Goal: Transaction & Acquisition: Purchase product/service

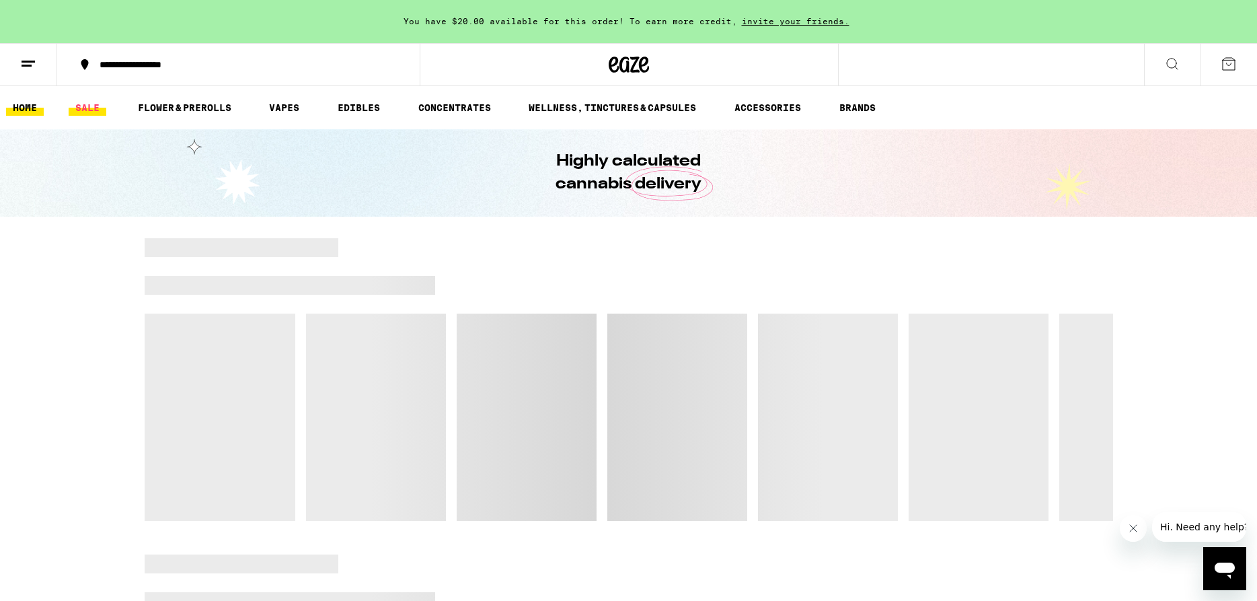
click at [96, 110] on link "SALE" at bounding box center [88, 108] width 38 height 16
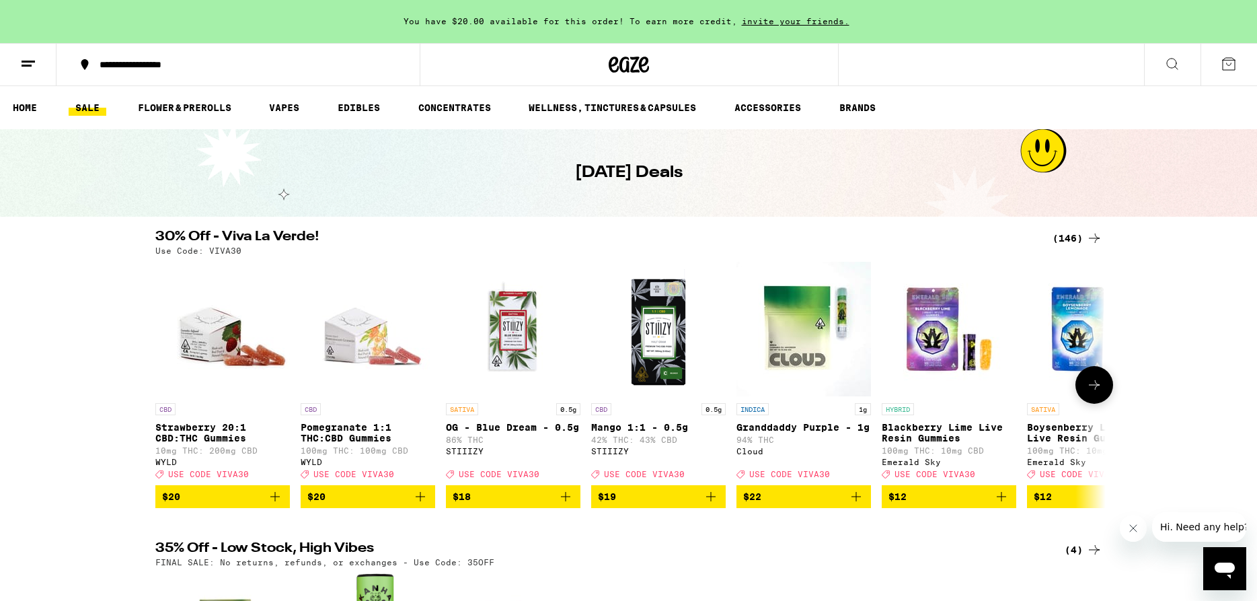
click at [1090, 389] on icon at bounding box center [1094, 385] width 16 height 16
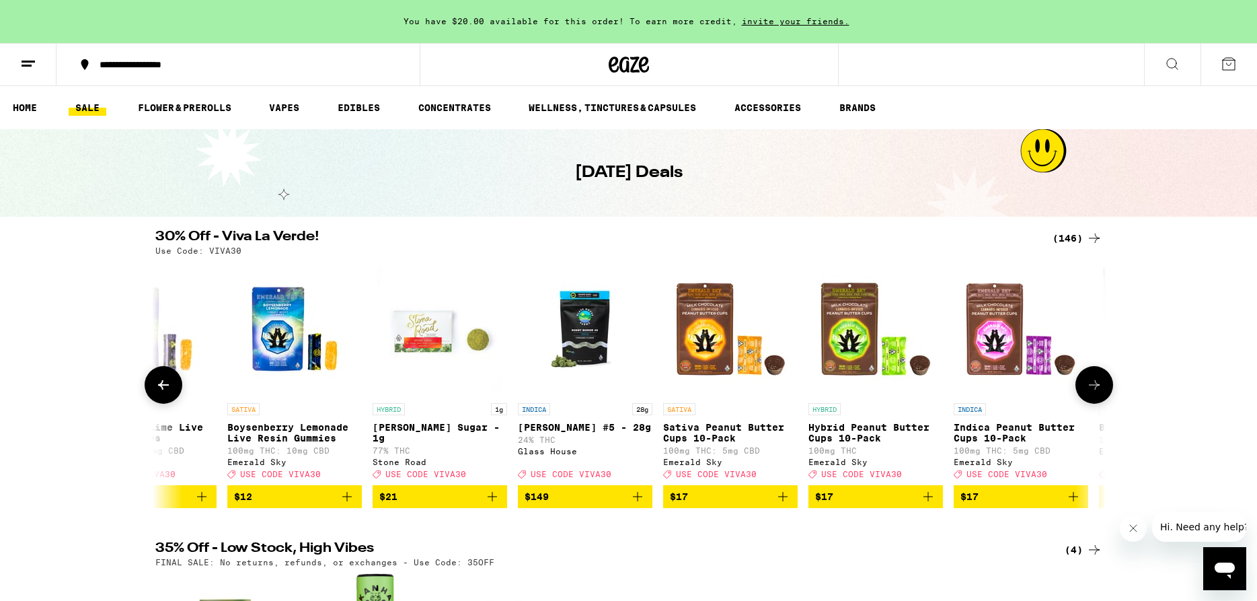
scroll to position [0, 801]
click at [1090, 389] on icon at bounding box center [1094, 385] width 16 height 16
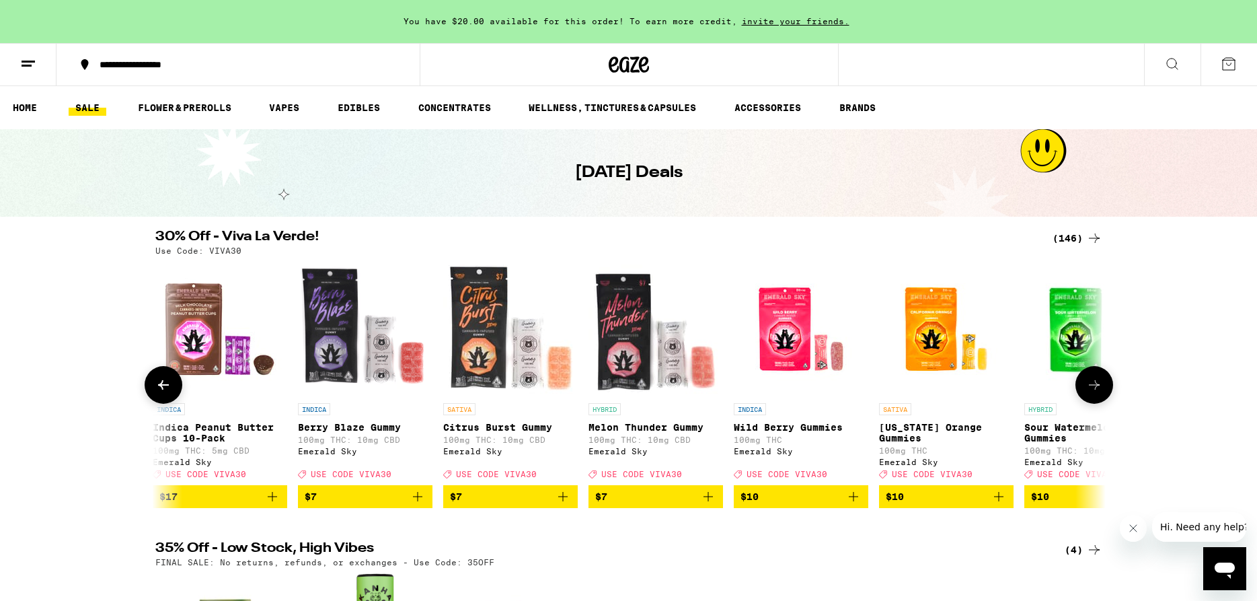
click at [1090, 389] on icon at bounding box center [1094, 385] width 16 height 16
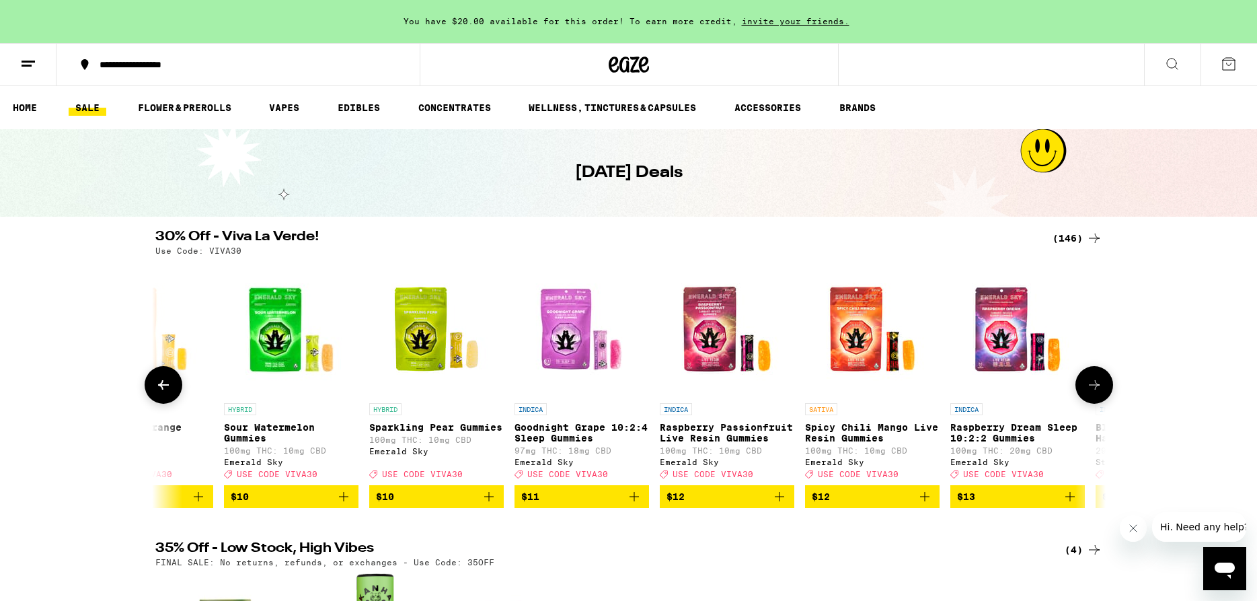
click at [1090, 389] on icon at bounding box center [1094, 385] width 16 height 16
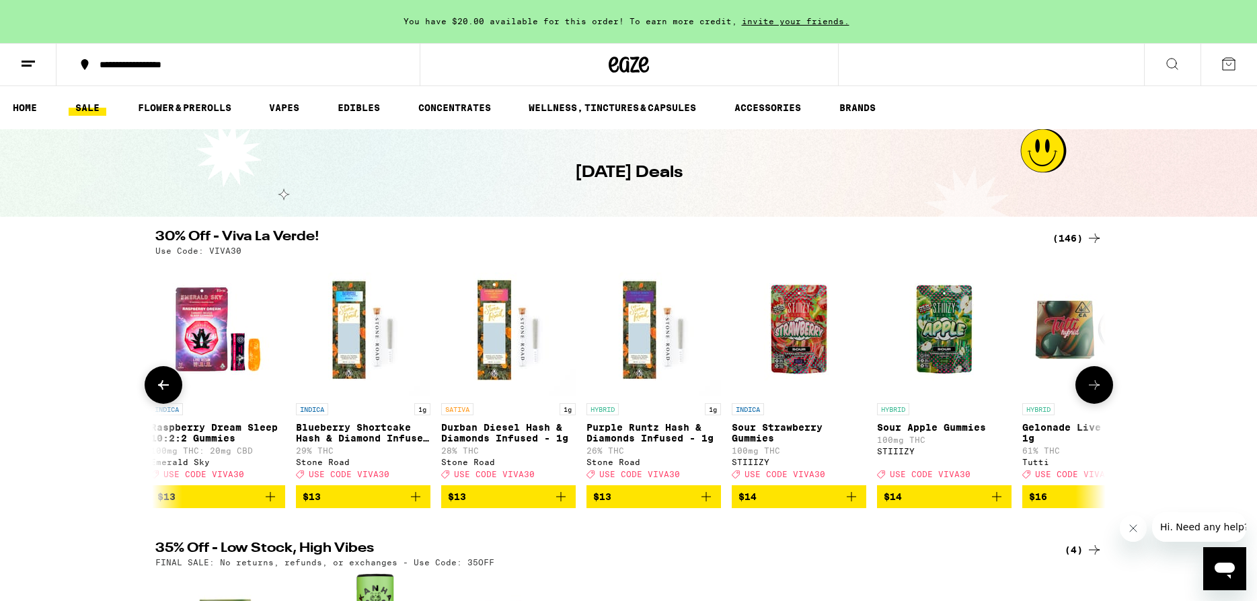
scroll to position [0, 3202]
click at [1090, 389] on icon at bounding box center [1094, 385] width 16 height 16
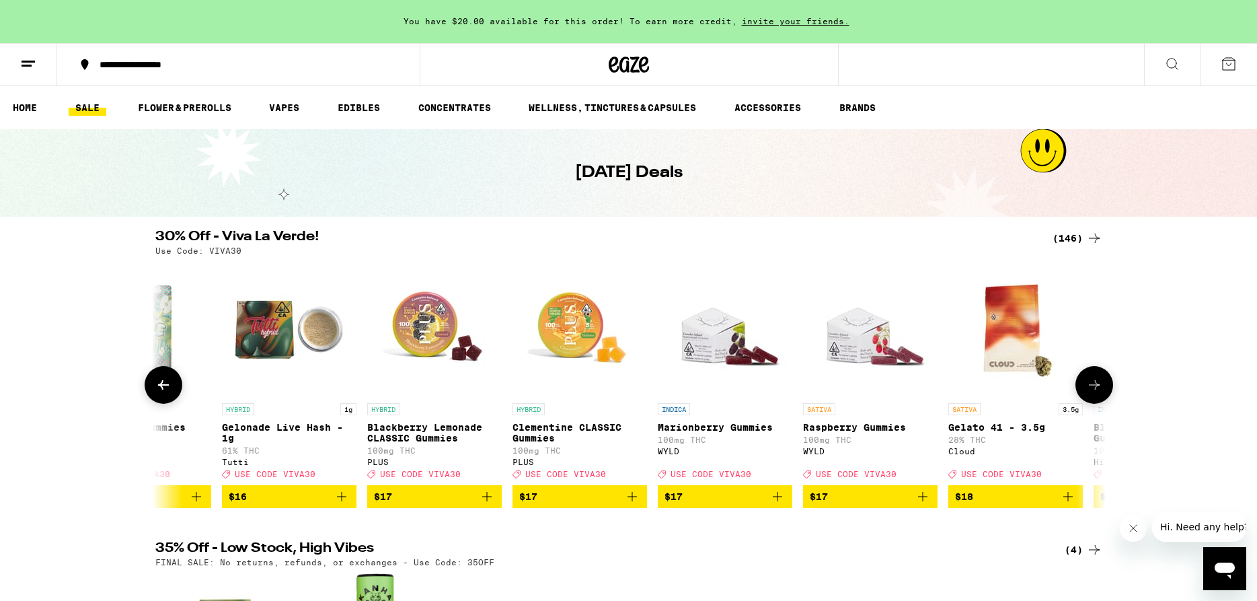
scroll to position [0, 4003]
click at [1090, 389] on icon at bounding box center [1094, 385] width 16 height 16
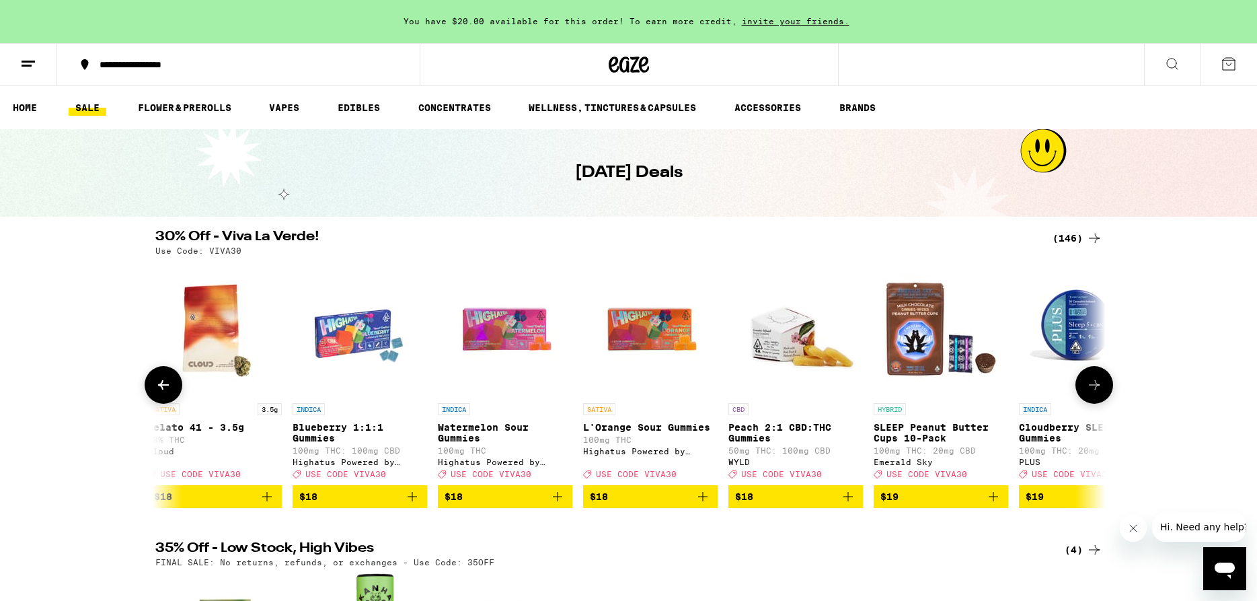
click at [1090, 389] on icon at bounding box center [1094, 385] width 16 height 16
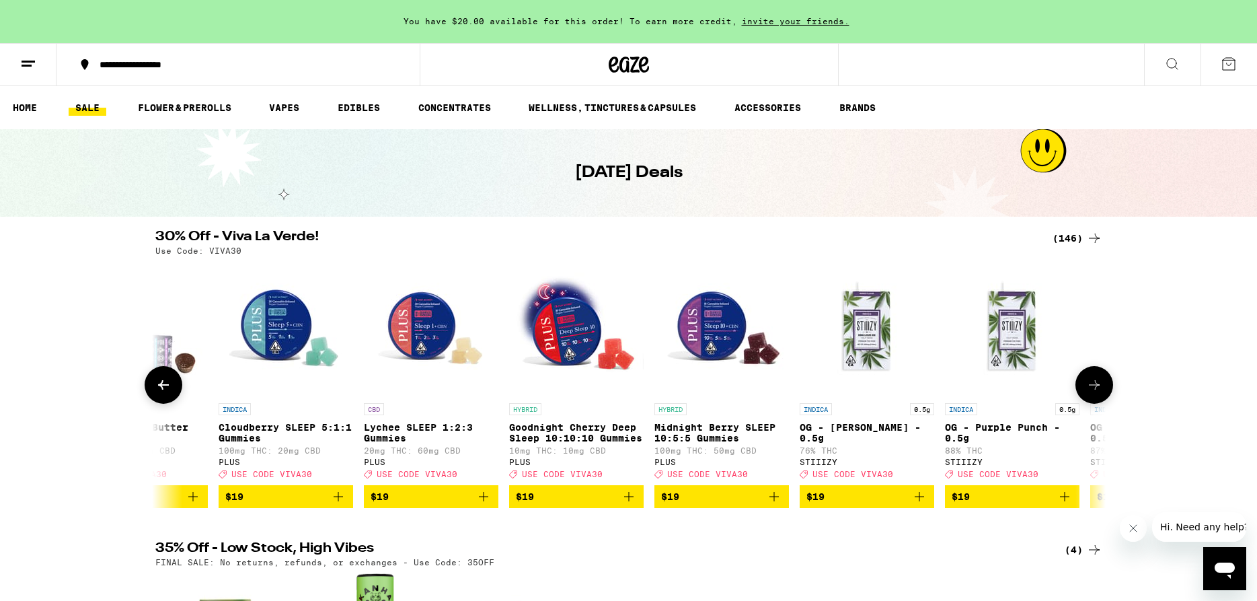
click at [1090, 389] on icon at bounding box center [1094, 385] width 16 height 16
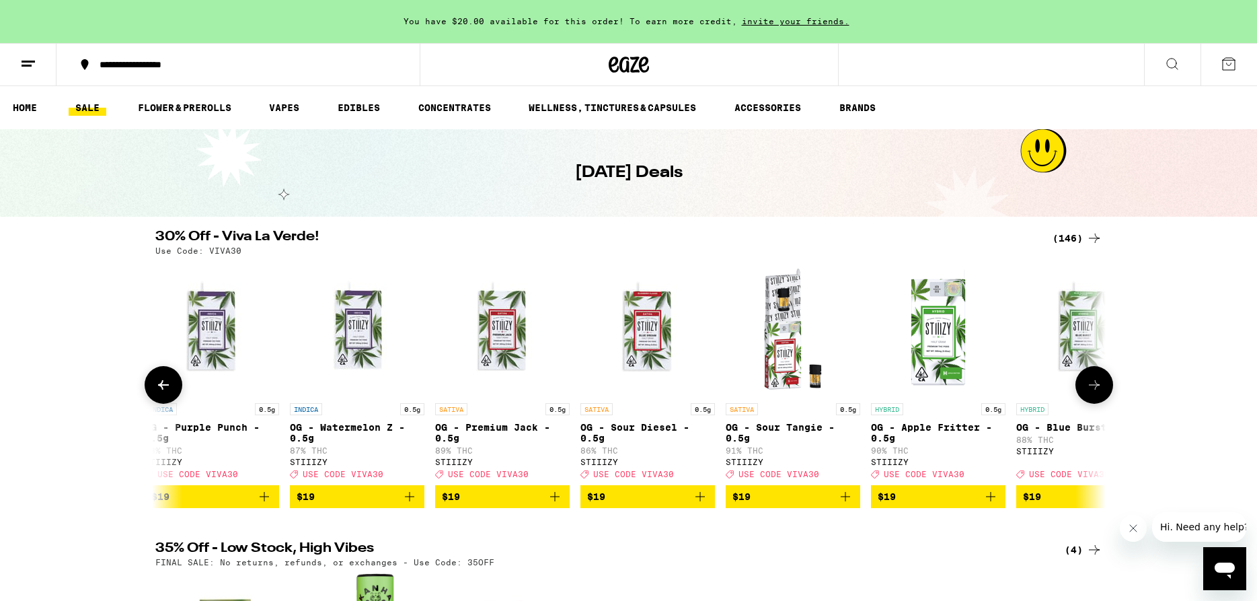
click at [1090, 389] on icon at bounding box center [1094, 385] width 16 height 16
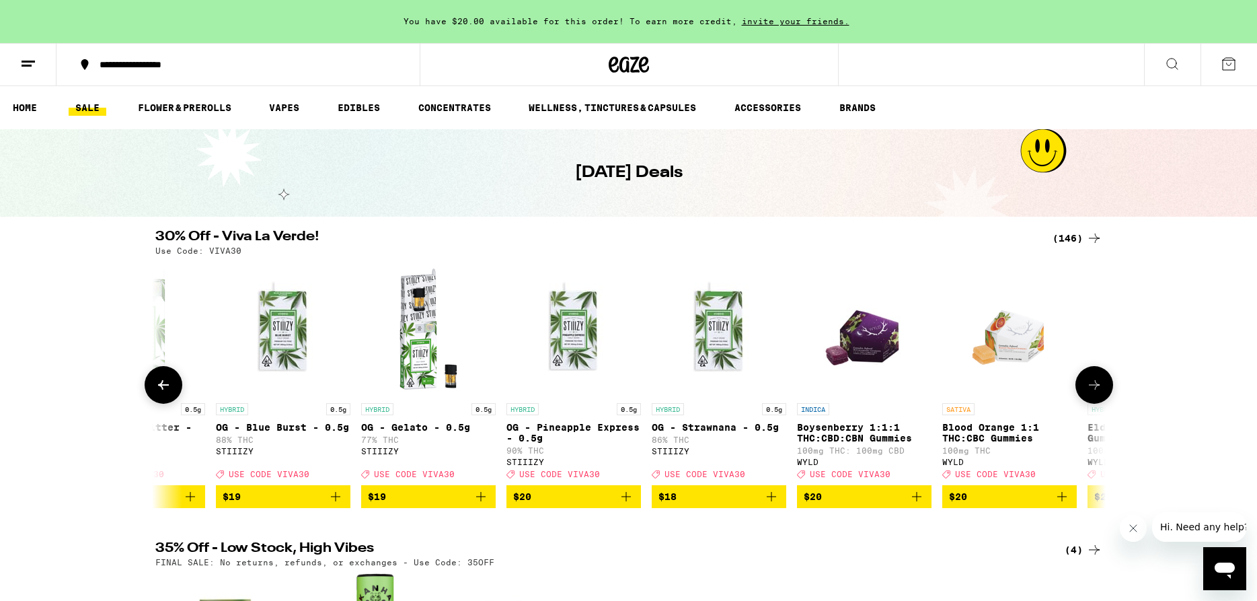
click at [1090, 389] on icon at bounding box center [1094, 385] width 16 height 16
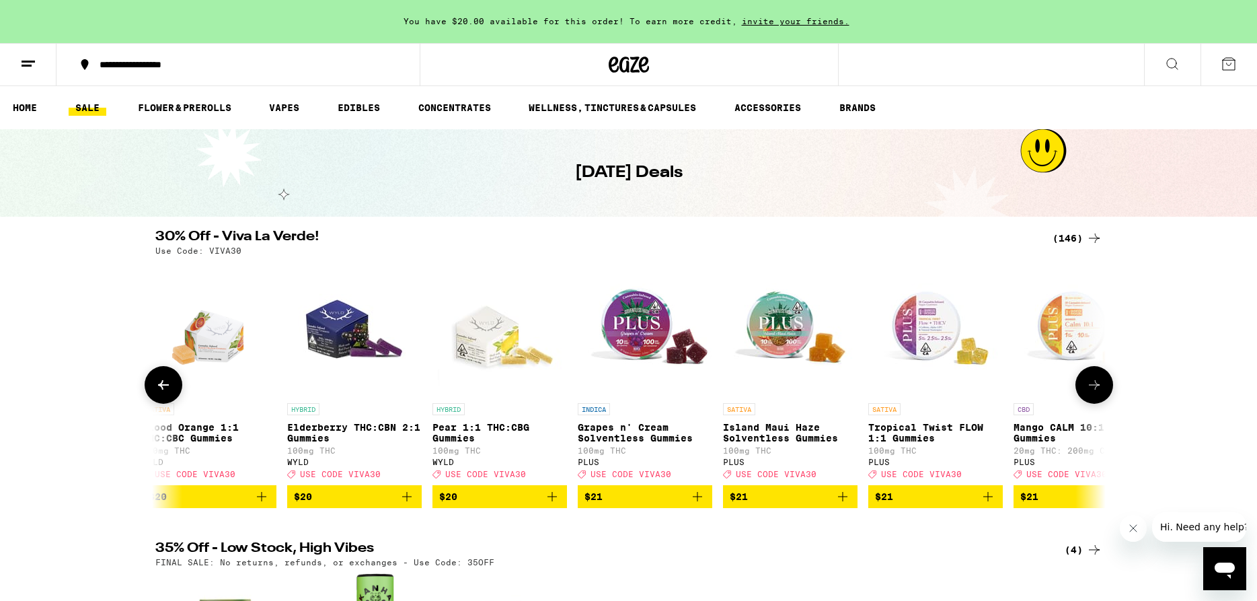
click at [1091, 389] on icon at bounding box center [1094, 385] width 16 height 16
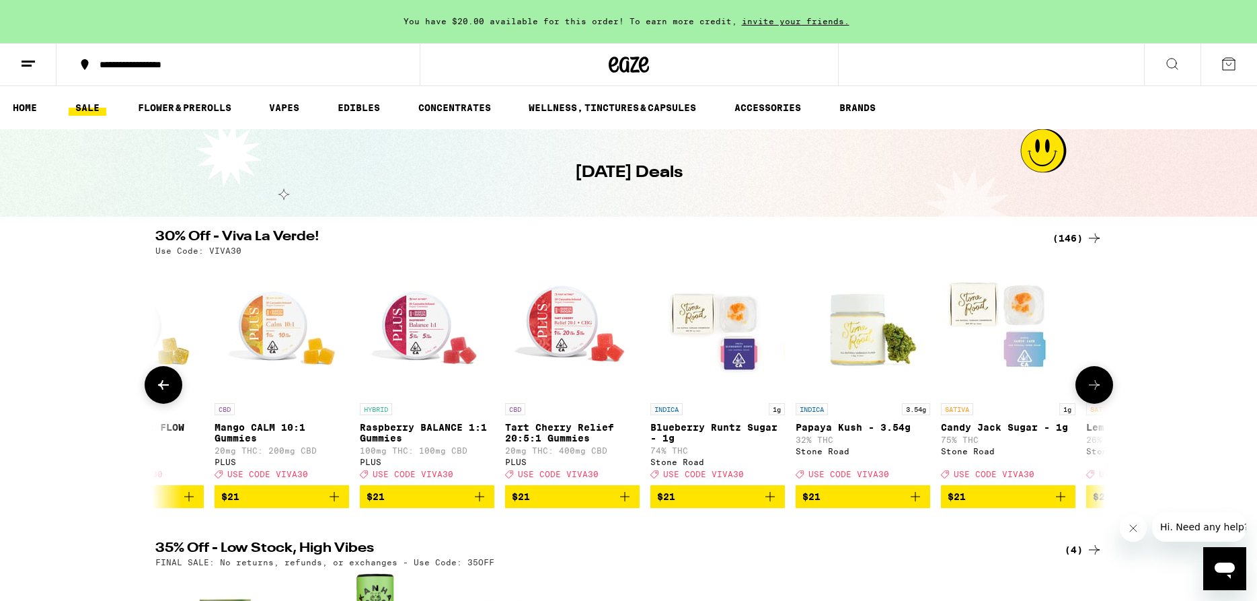
scroll to position [0, 8806]
click at [1092, 389] on icon at bounding box center [1094, 385] width 16 height 16
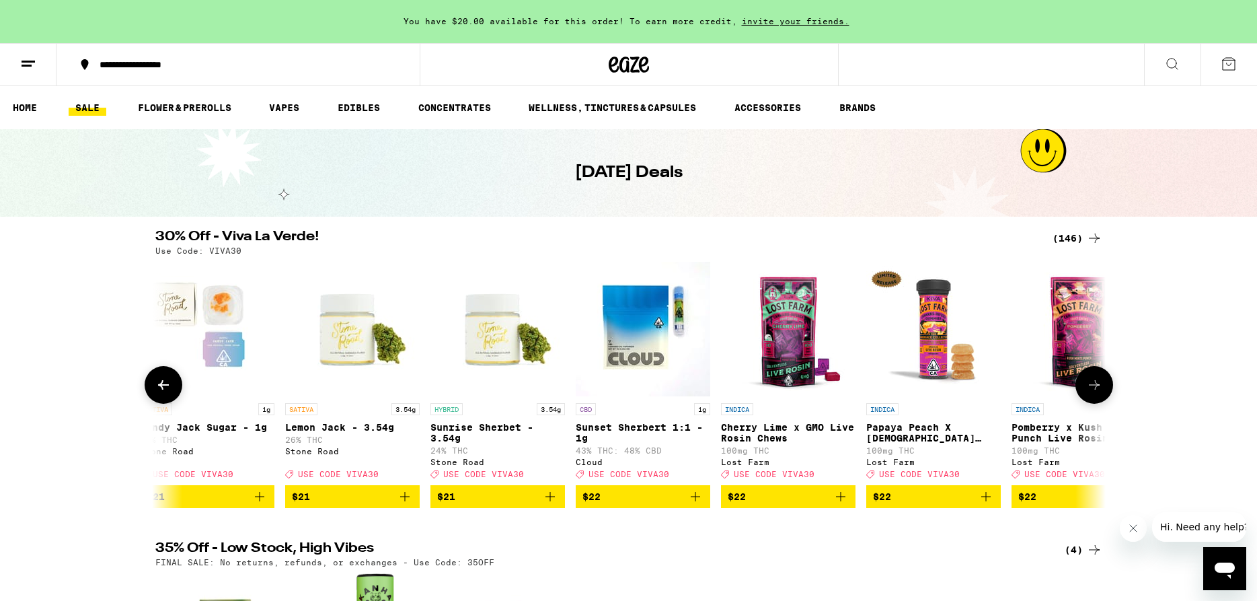
scroll to position [0, 9606]
click at [1092, 389] on icon at bounding box center [1094, 385] width 16 height 16
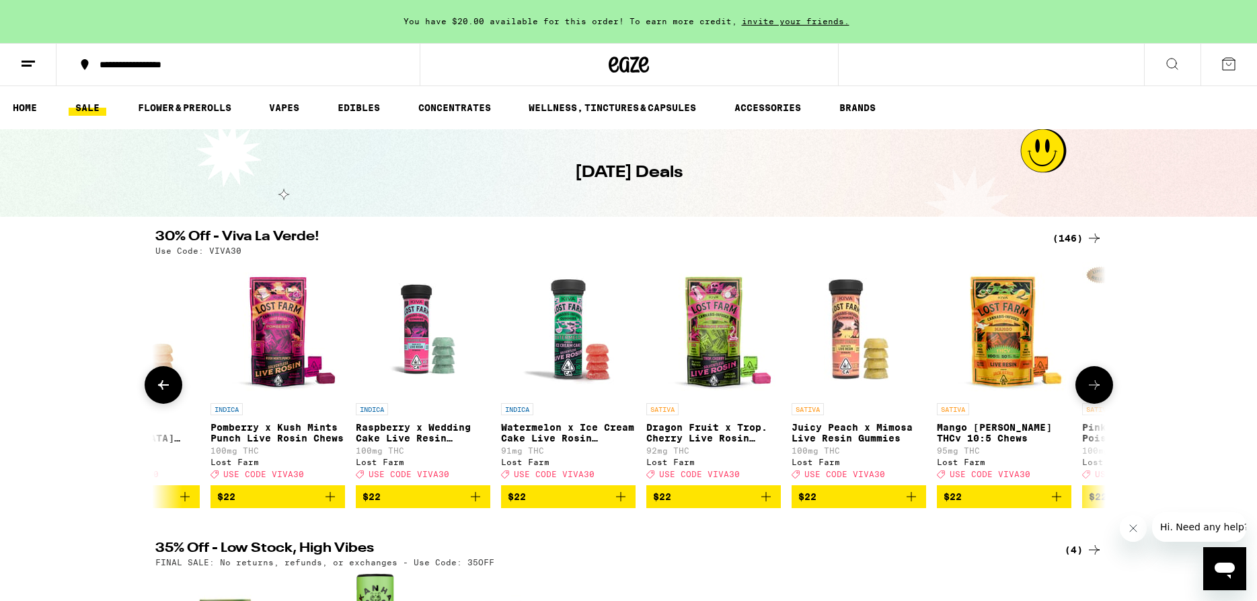
click at [1092, 389] on icon at bounding box center [1094, 385] width 16 height 16
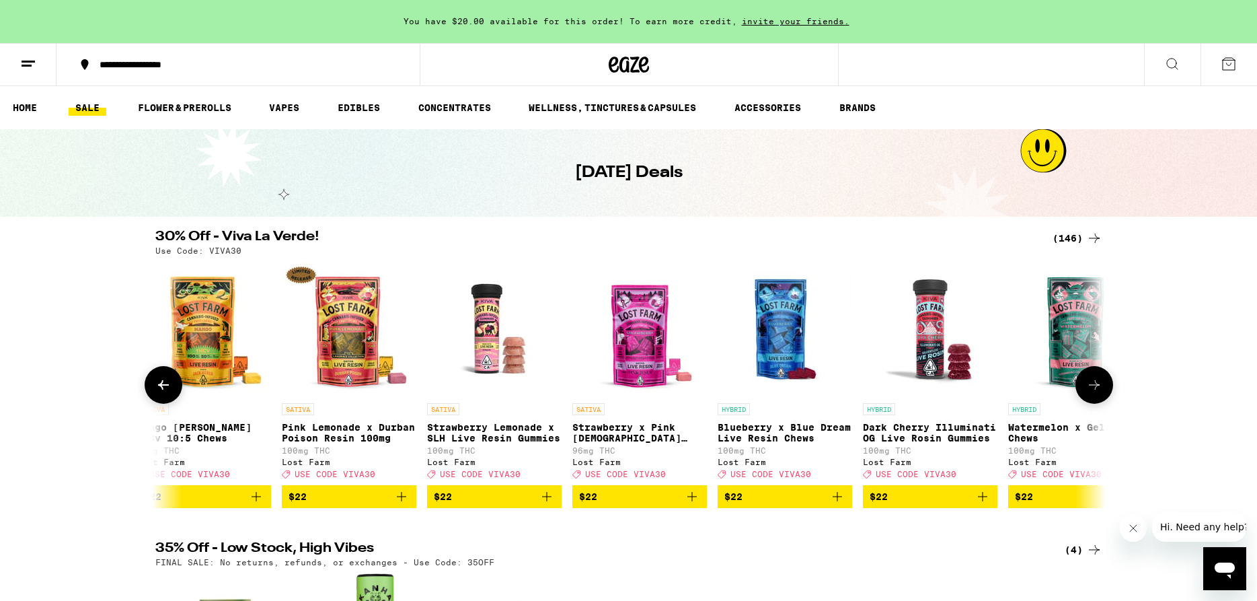
click at [1092, 389] on icon at bounding box center [1094, 385] width 16 height 16
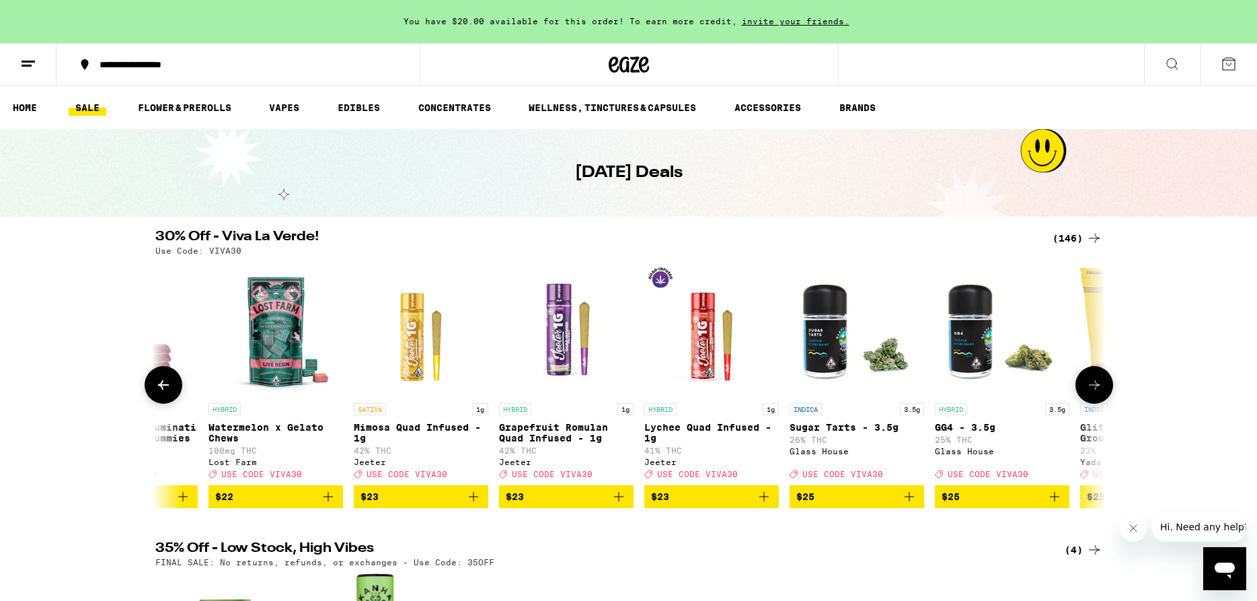
scroll to position [0, 12008]
click at [1092, 389] on icon at bounding box center [1094, 385] width 16 height 16
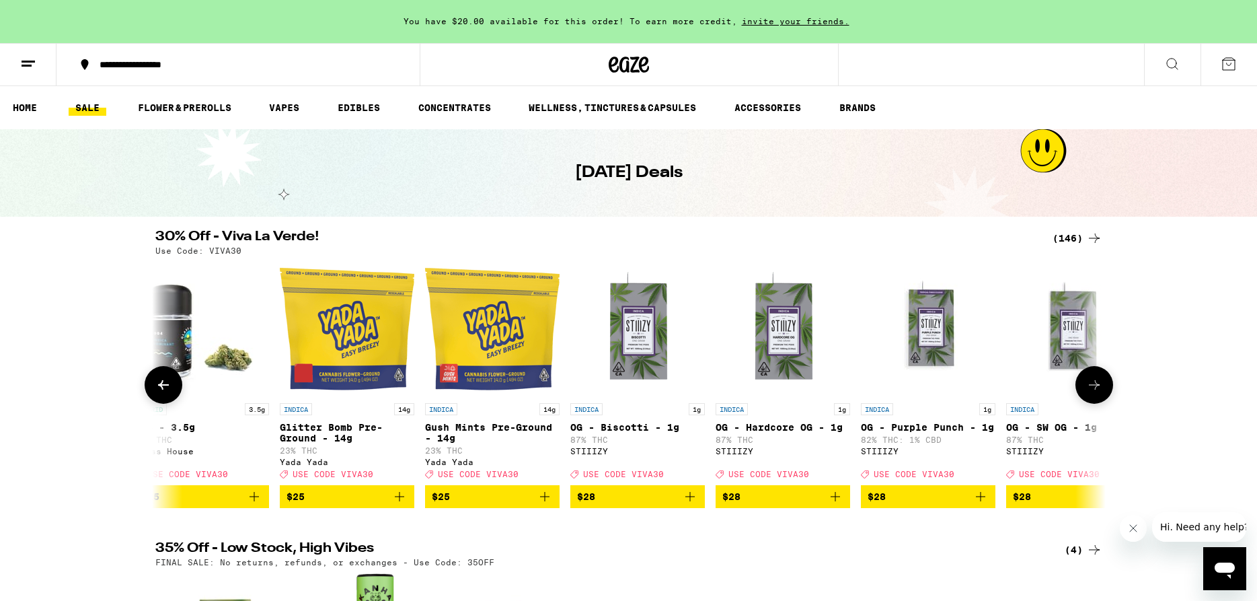
scroll to position [0, 12808]
click at [1092, 389] on icon at bounding box center [1094, 385] width 16 height 16
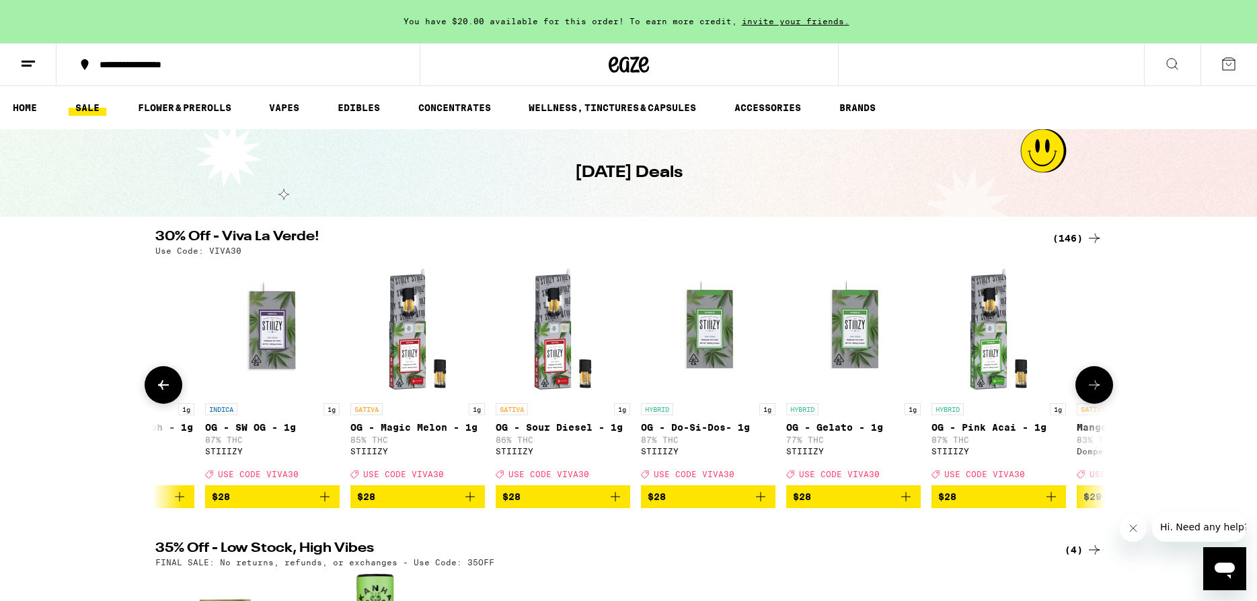
click at [1094, 389] on icon at bounding box center [1094, 385] width 16 height 16
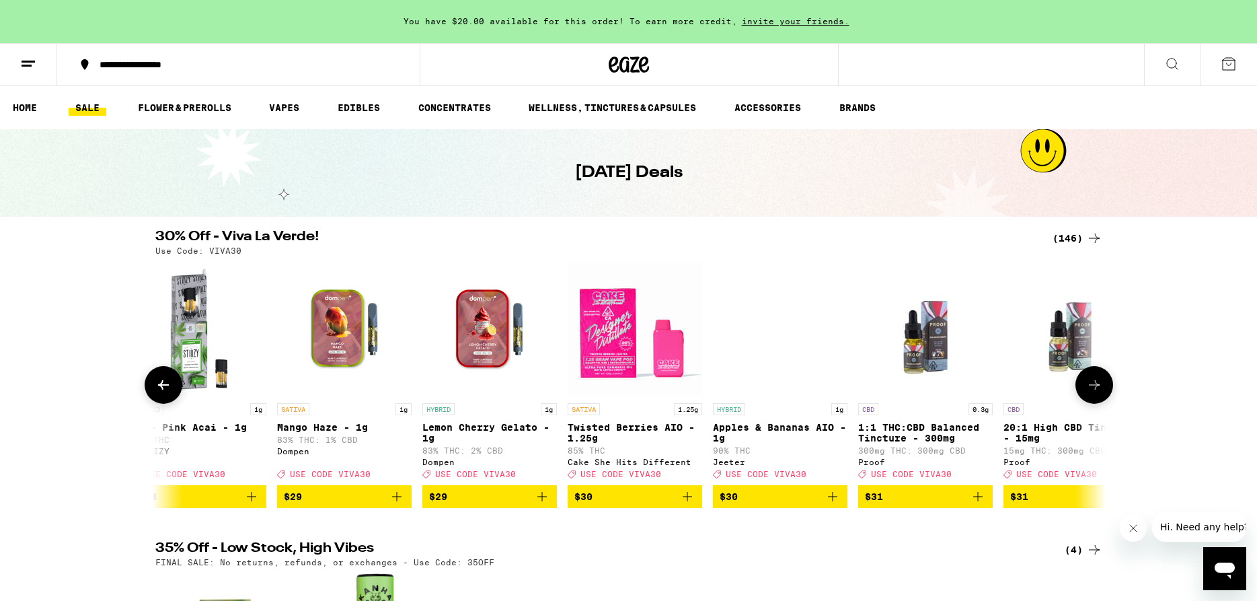
scroll to position [0, 14409]
click at [1094, 389] on icon at bounding box center [1094, 385] width 16 height 16
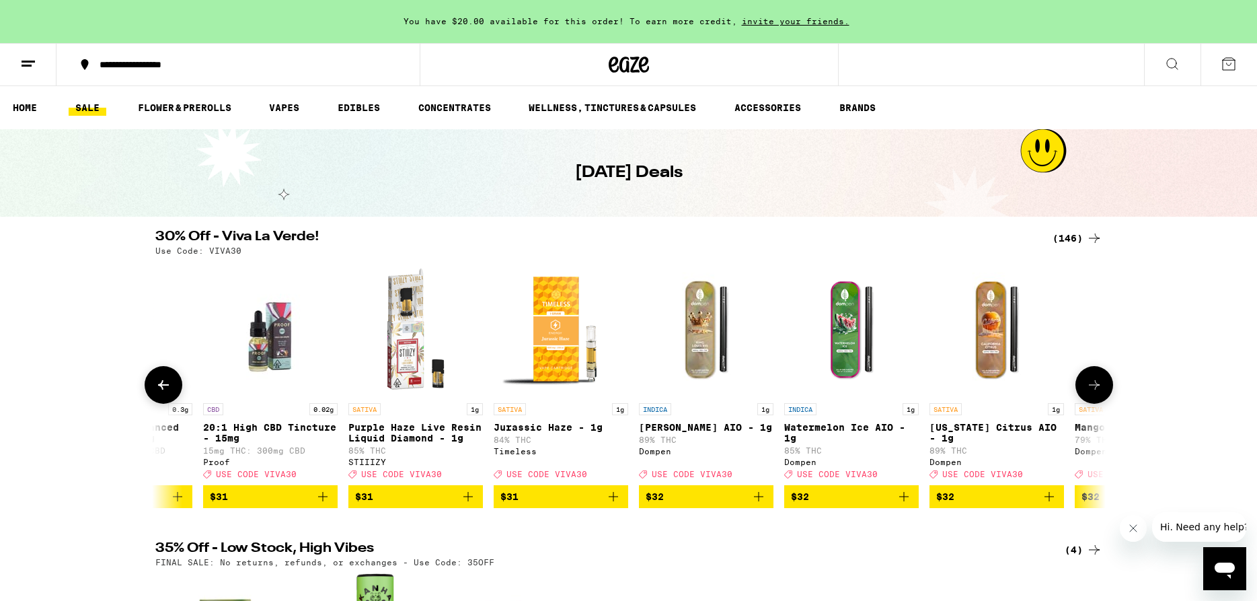
scroll to position [0, 15210]
click at [1094, 389] on icon at bounding box center [1094, 385] width 16 height 16
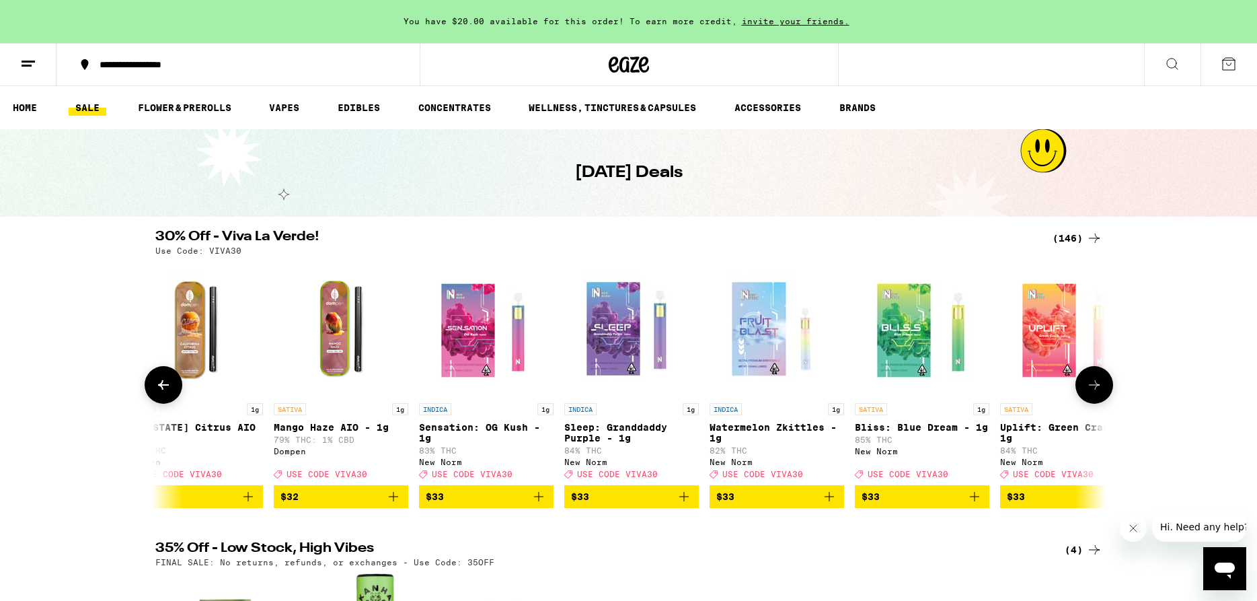
click at [1094, 389] on icon at bounding box center [1094, 385] width 16 height 16
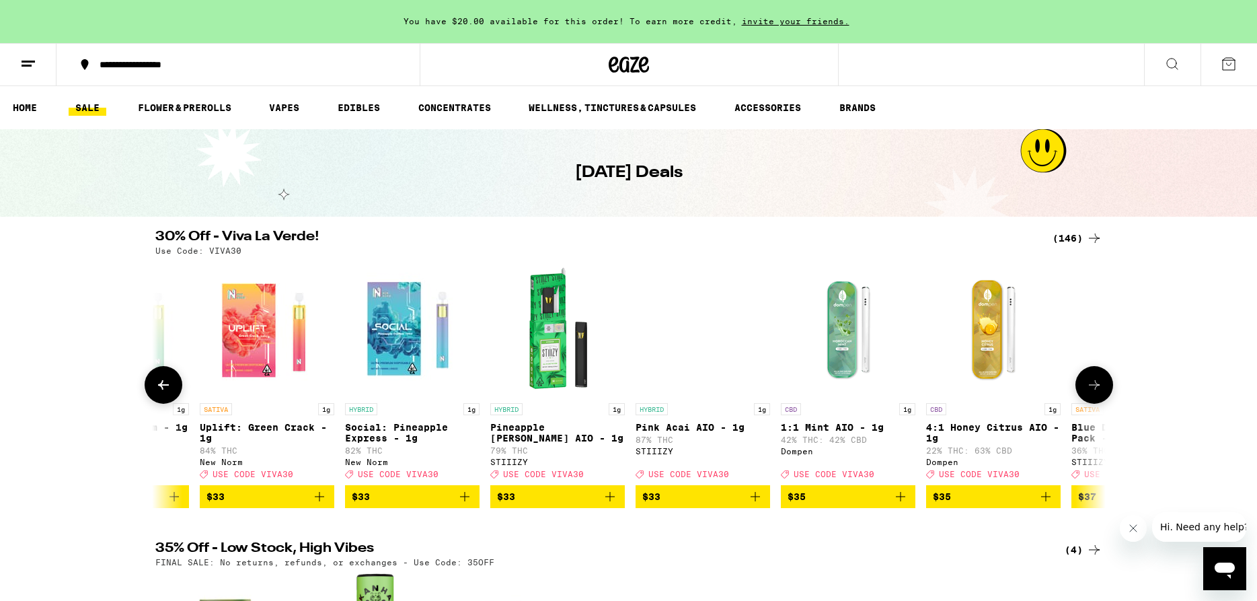
click at [1094, 389] on icon at bounding box center [1094, 385] width 16 height 16
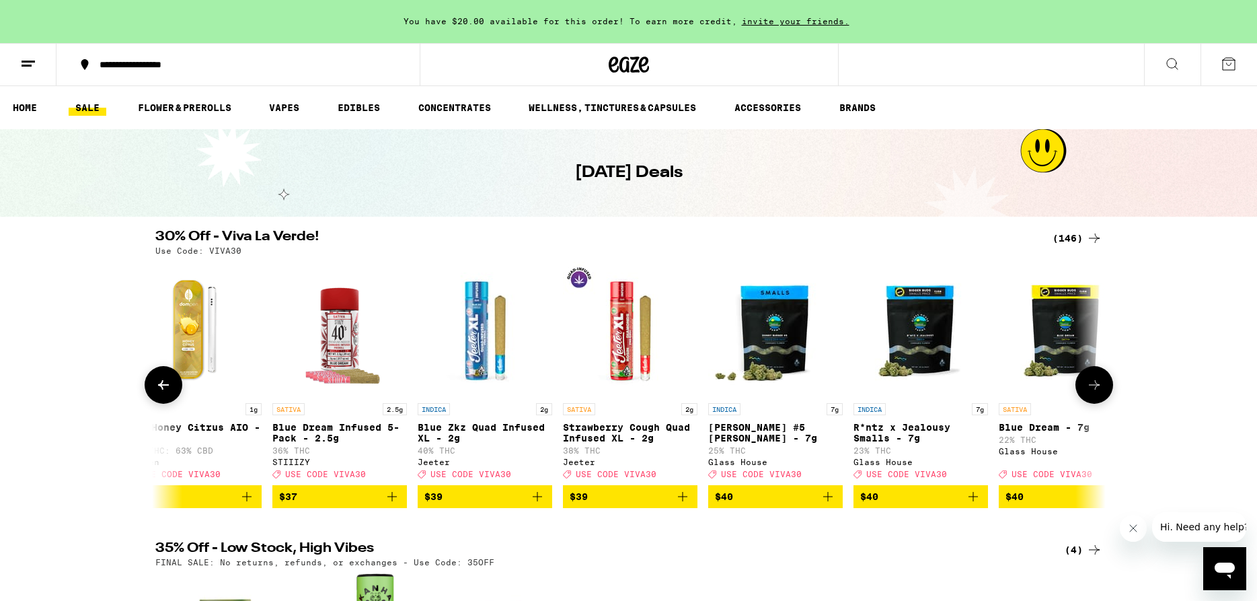
scroll to position [0, 17611]
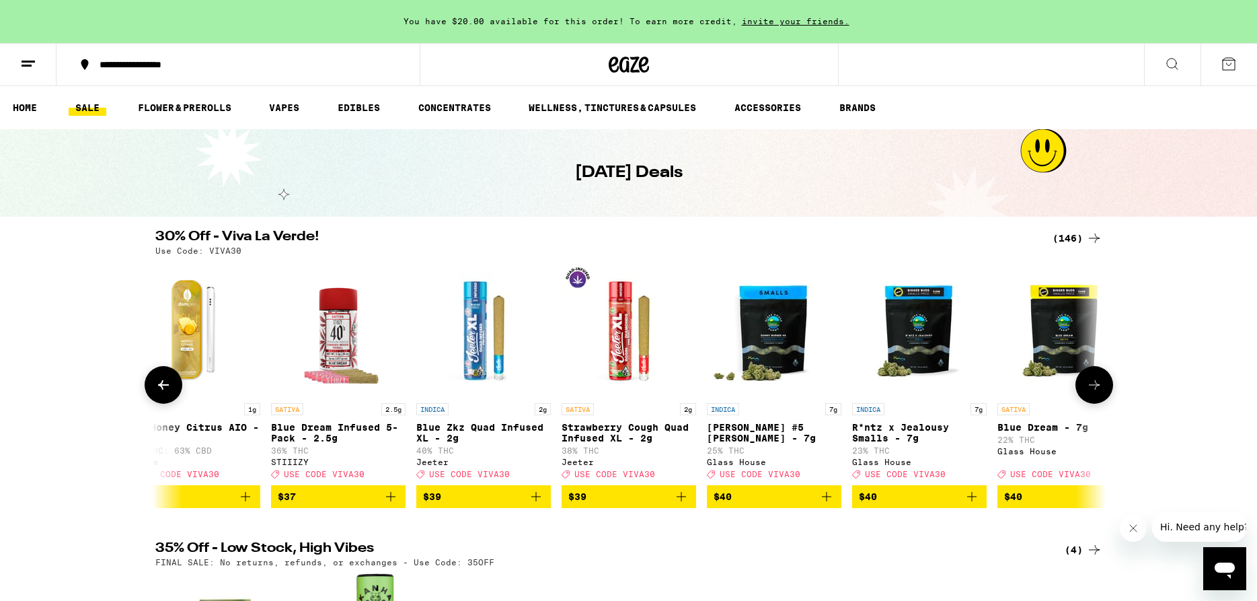
click at [1095, 389] on icon at bounding box center [1094, 385] width 16 height 16
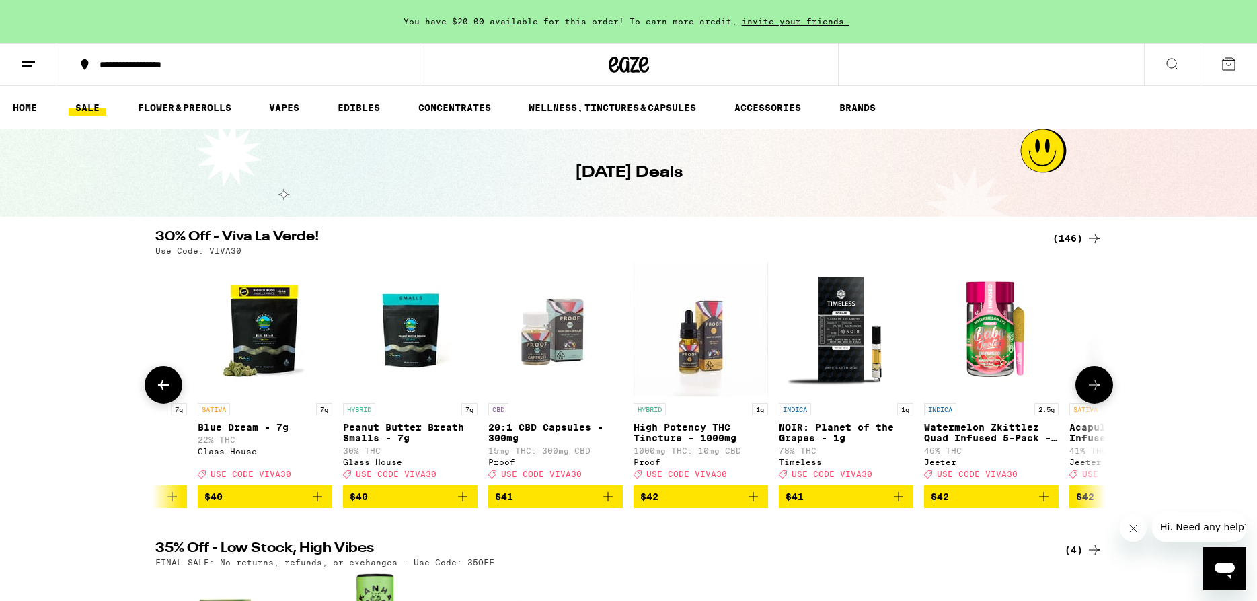
scroll to position [0, 18412]
click at [1095, 391] on icon at bounding box center [1094, 385] width 16 height 16
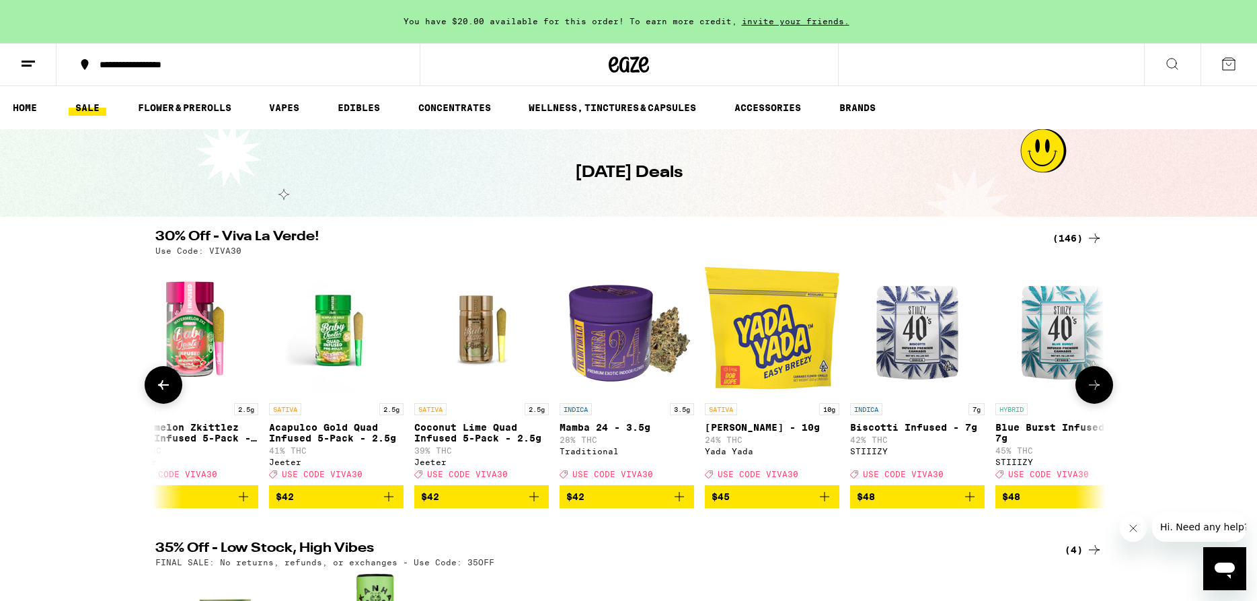
scroll to position [0, 19212]
click at [1096, 389] on icon at bounding box center [1094, 384] width 11 height 9
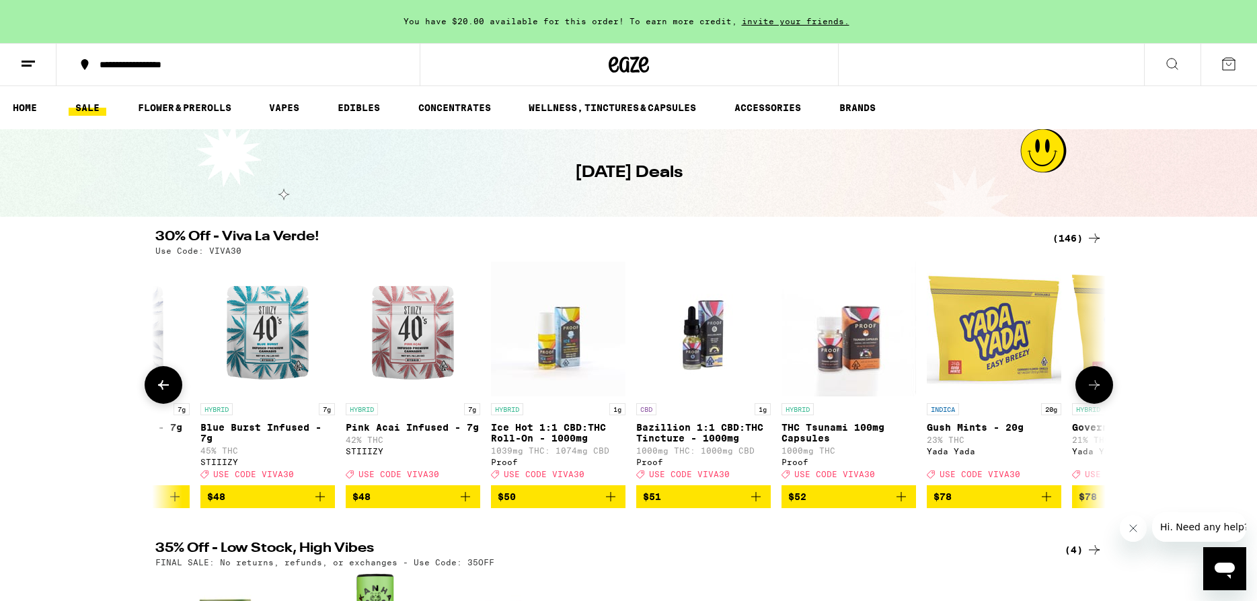
scroll to position [0, 20013]
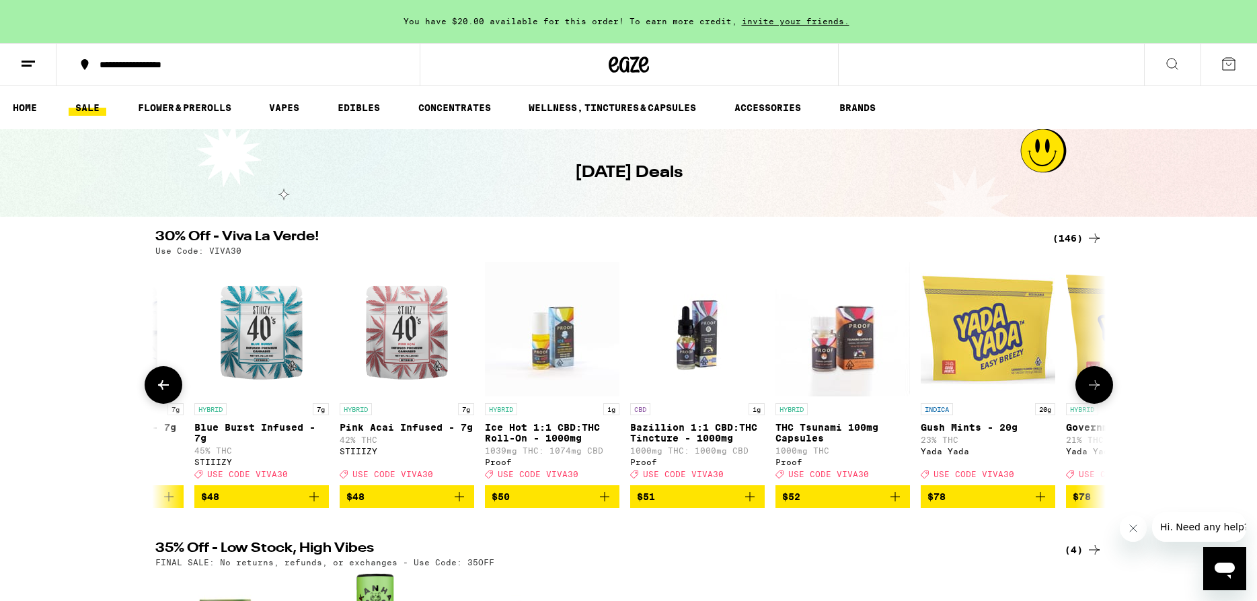
click at [167, 393] on icon at bounding box center [163, 385] width 16 height 16
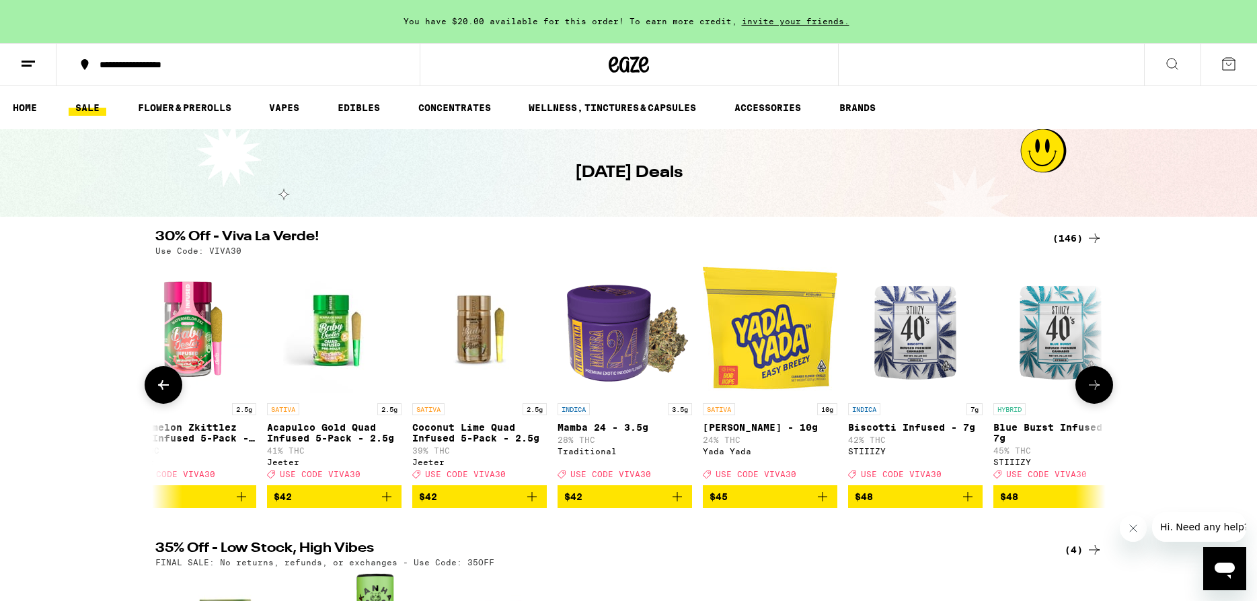
scroll to position [0, 19212]
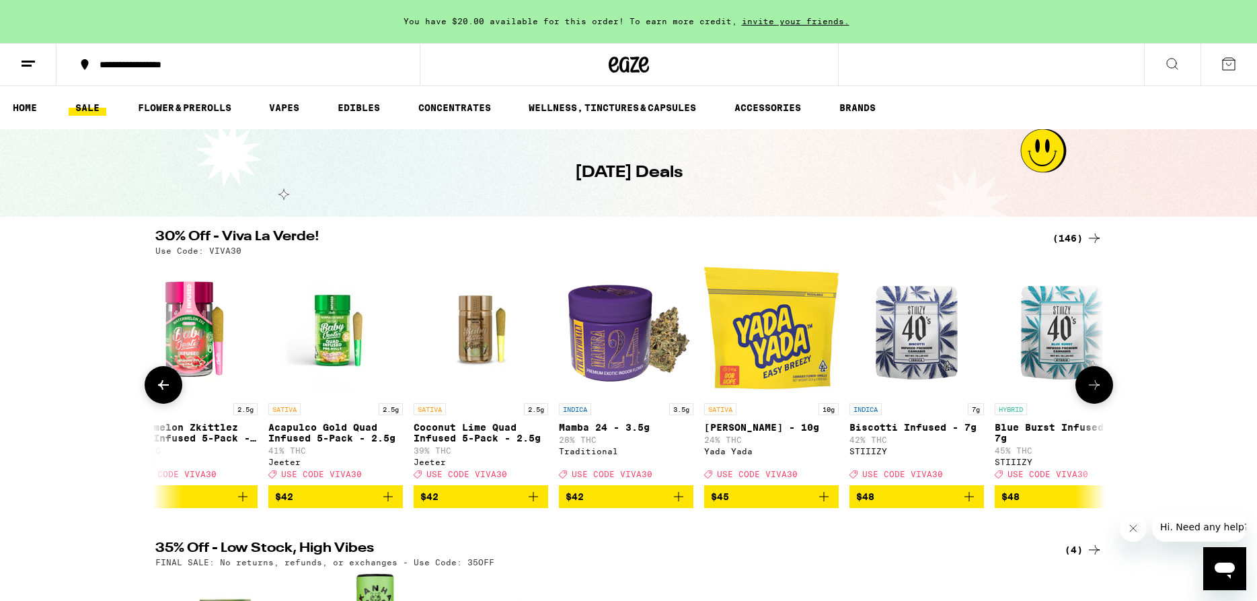
click at [1098, 393] on icon at bounding box center [1094, 385] width 16 height 16
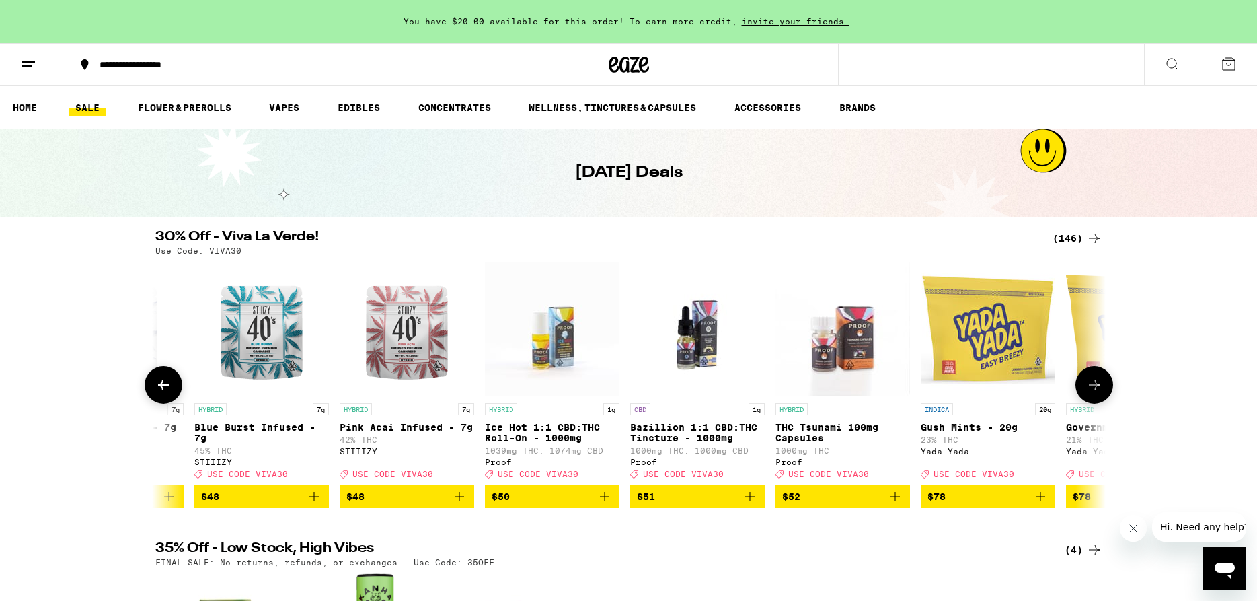
click at [1098, 393] on icon at bounding box center [1094, 385] width 16 height 16
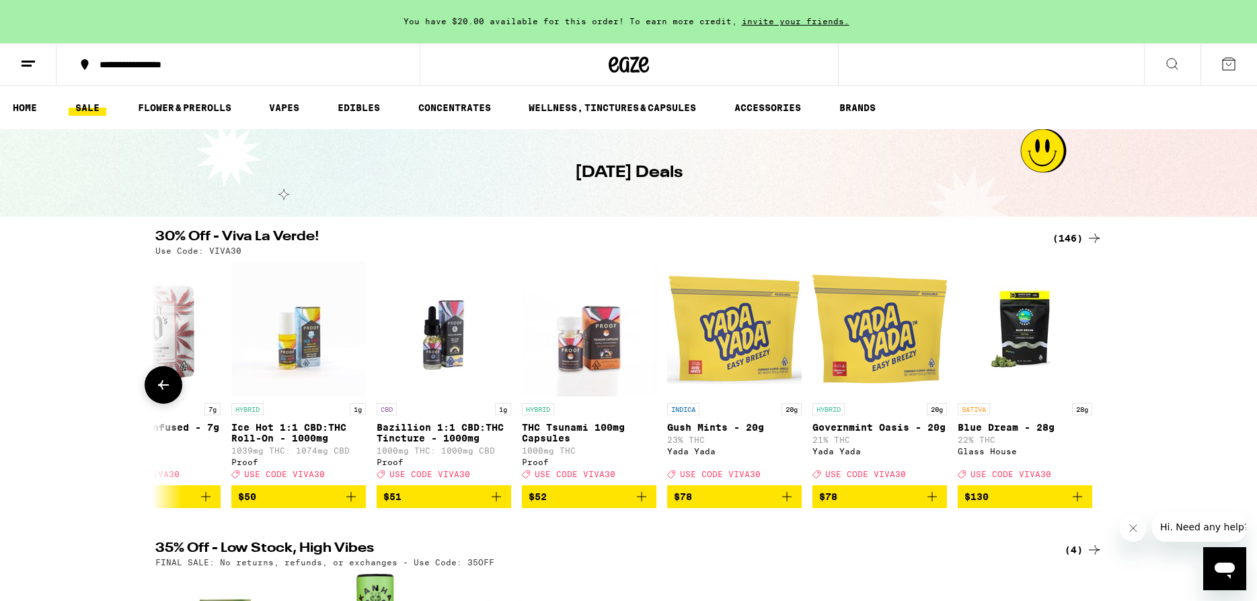
scroll to position [0, 20267]
